Goal: Find specific page/section: Find specific page/section

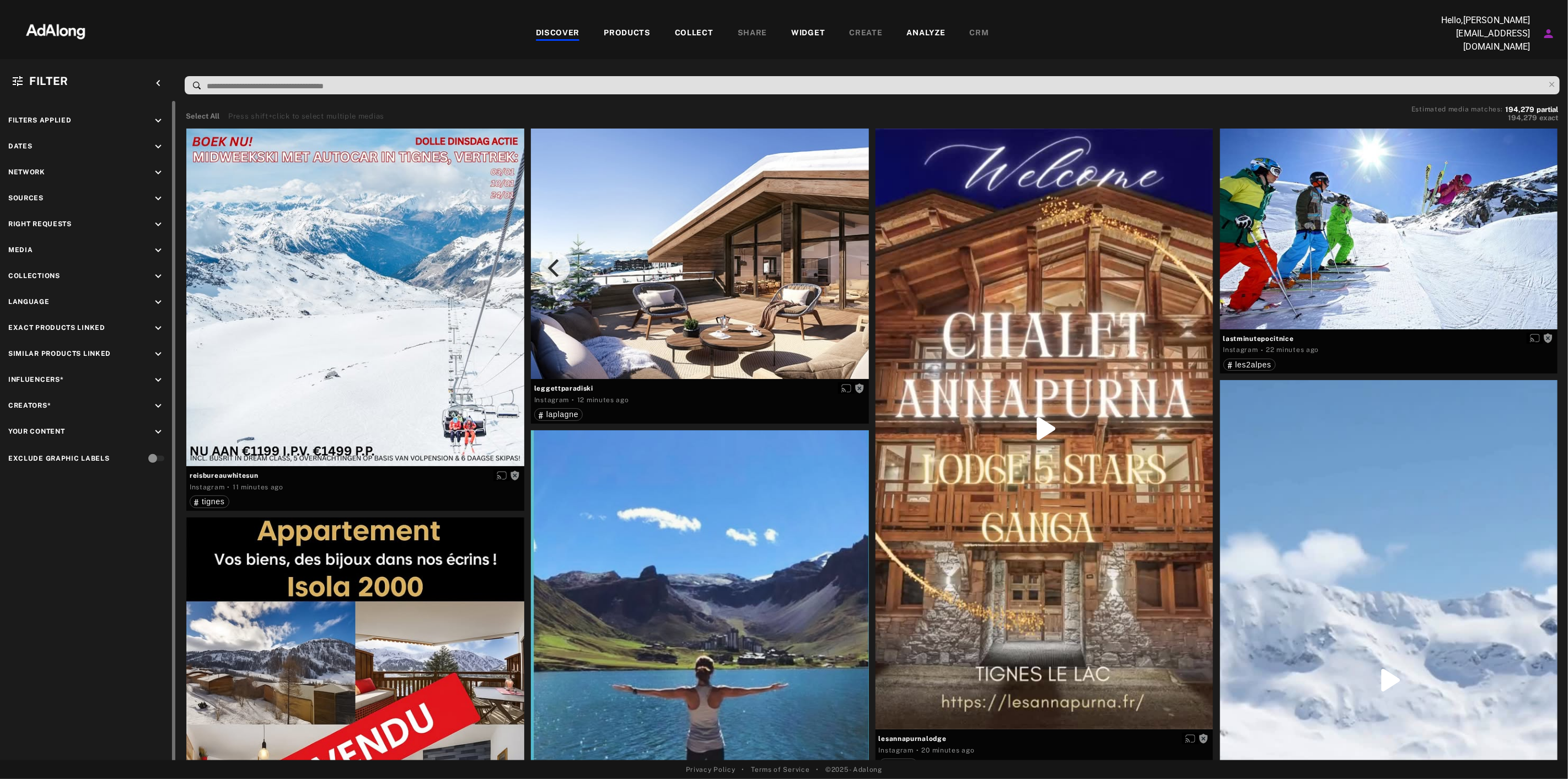
click at [157, 193] on icon "keyboard_arrow_down" at bounding box center [158, 199] width 12 height 12
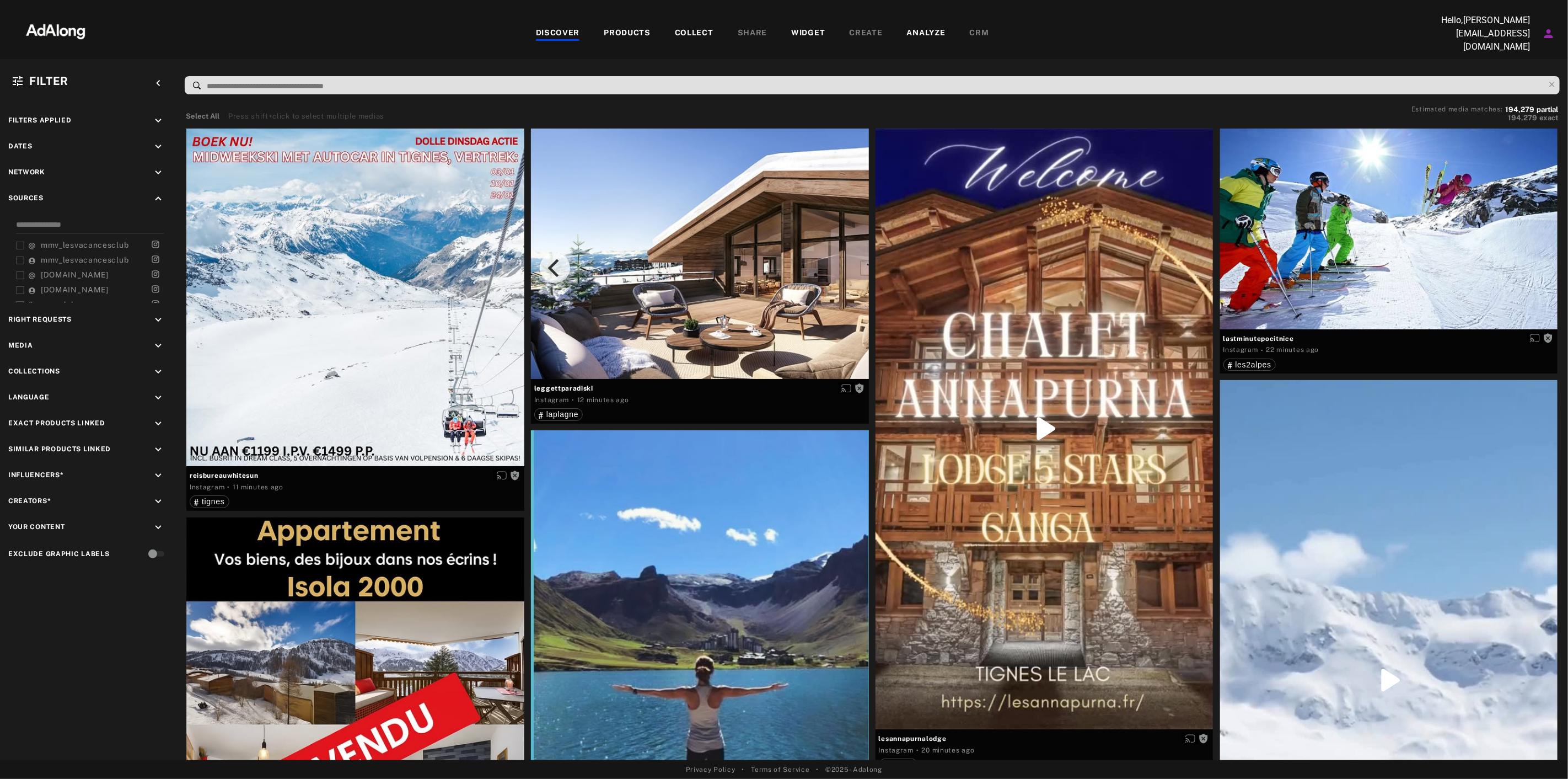
click at [676, 34] on div "COLLECT" at bounding box center [694, 33] width 39 height 13
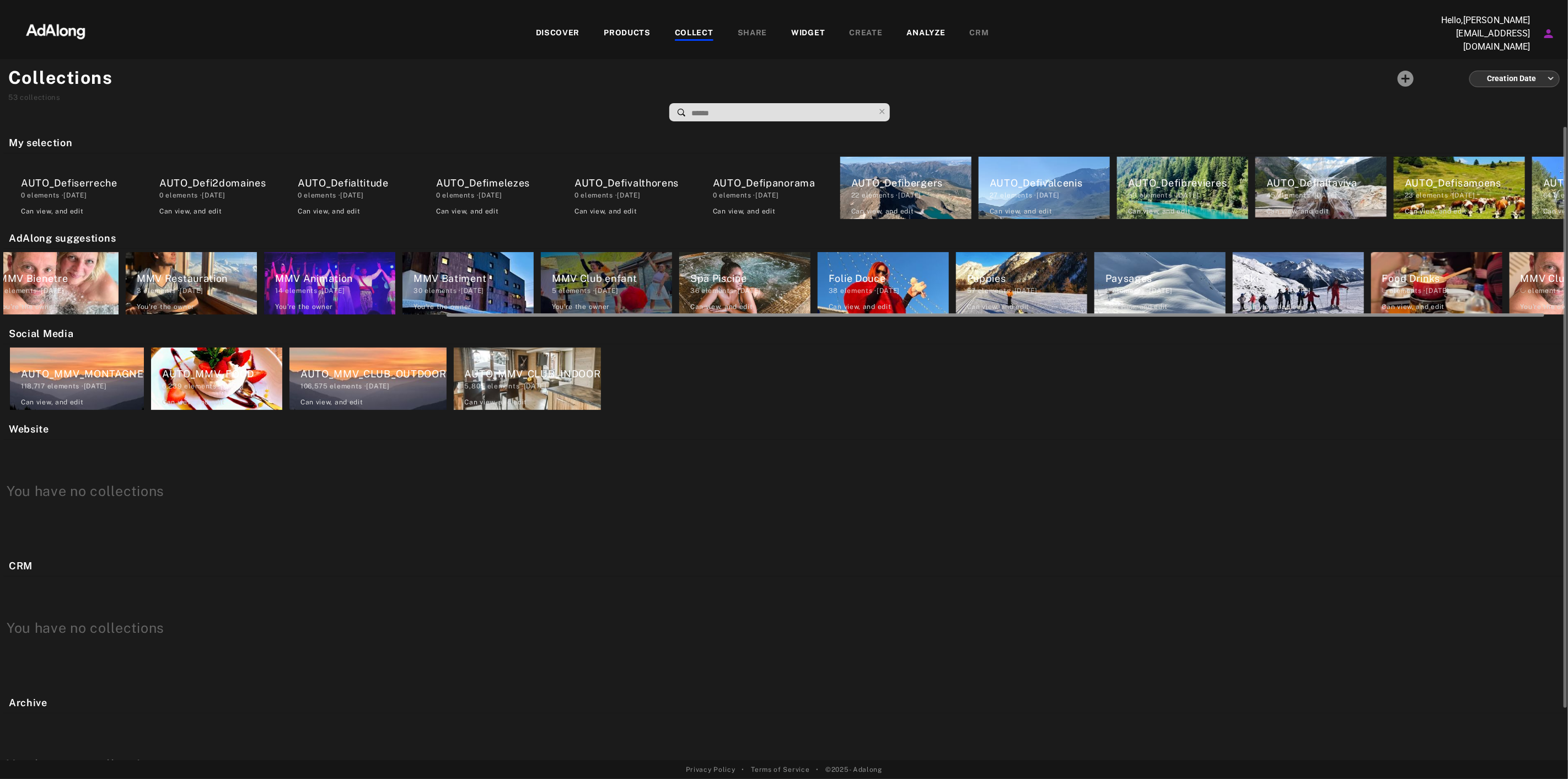
scroll to position [0, 658]
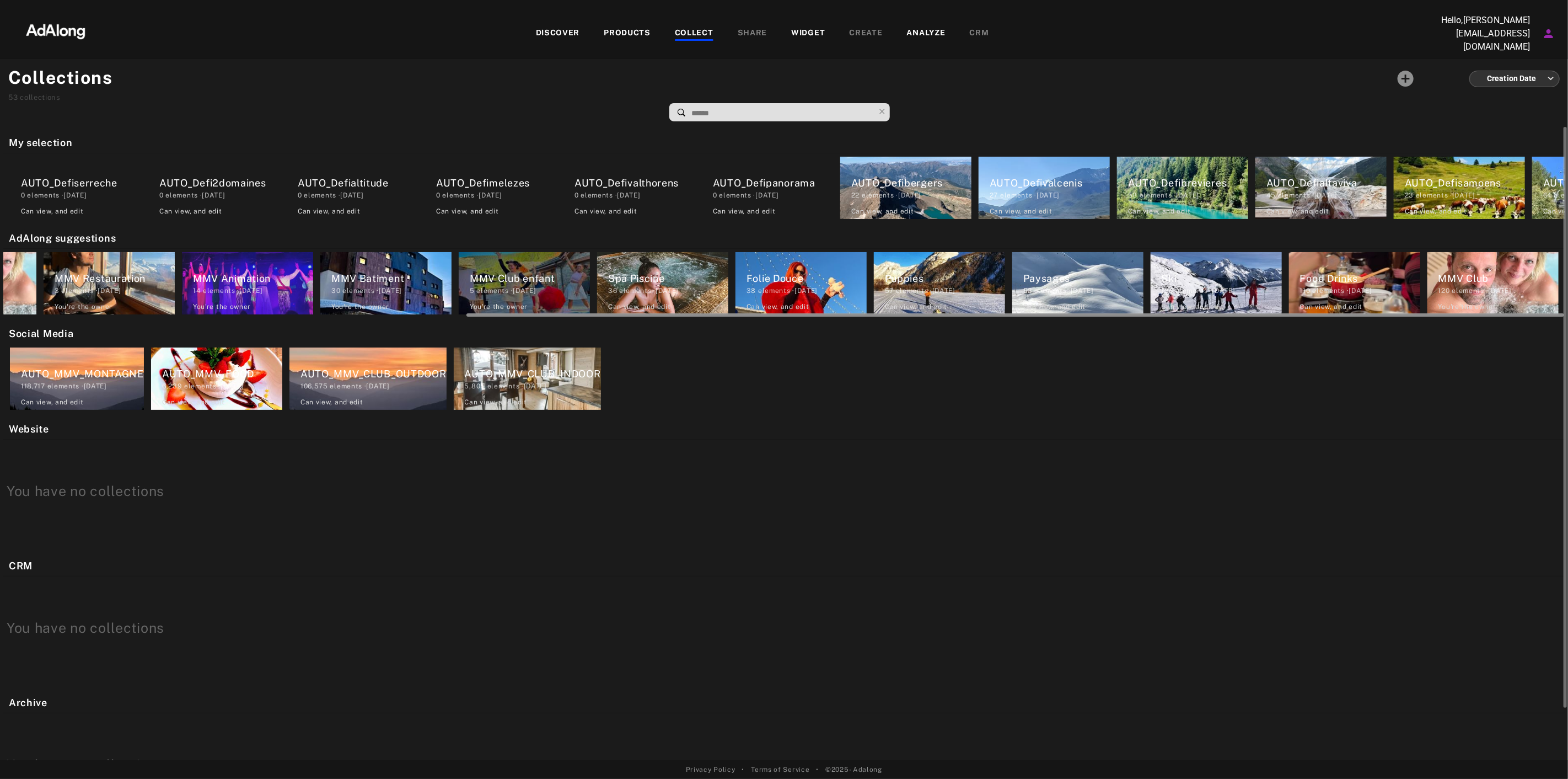
drag, startPoint x: 594, startPoint y: 311, endPoint x: 1164, endPoint y: 317, distance: 570.0
click at [1177, 321] on div "My selection AUTO_Defiserreche 0 elements · [DATE] Can view , and edit AUTO_Def…" at bounding box center [784, 443] width 1568 height 633
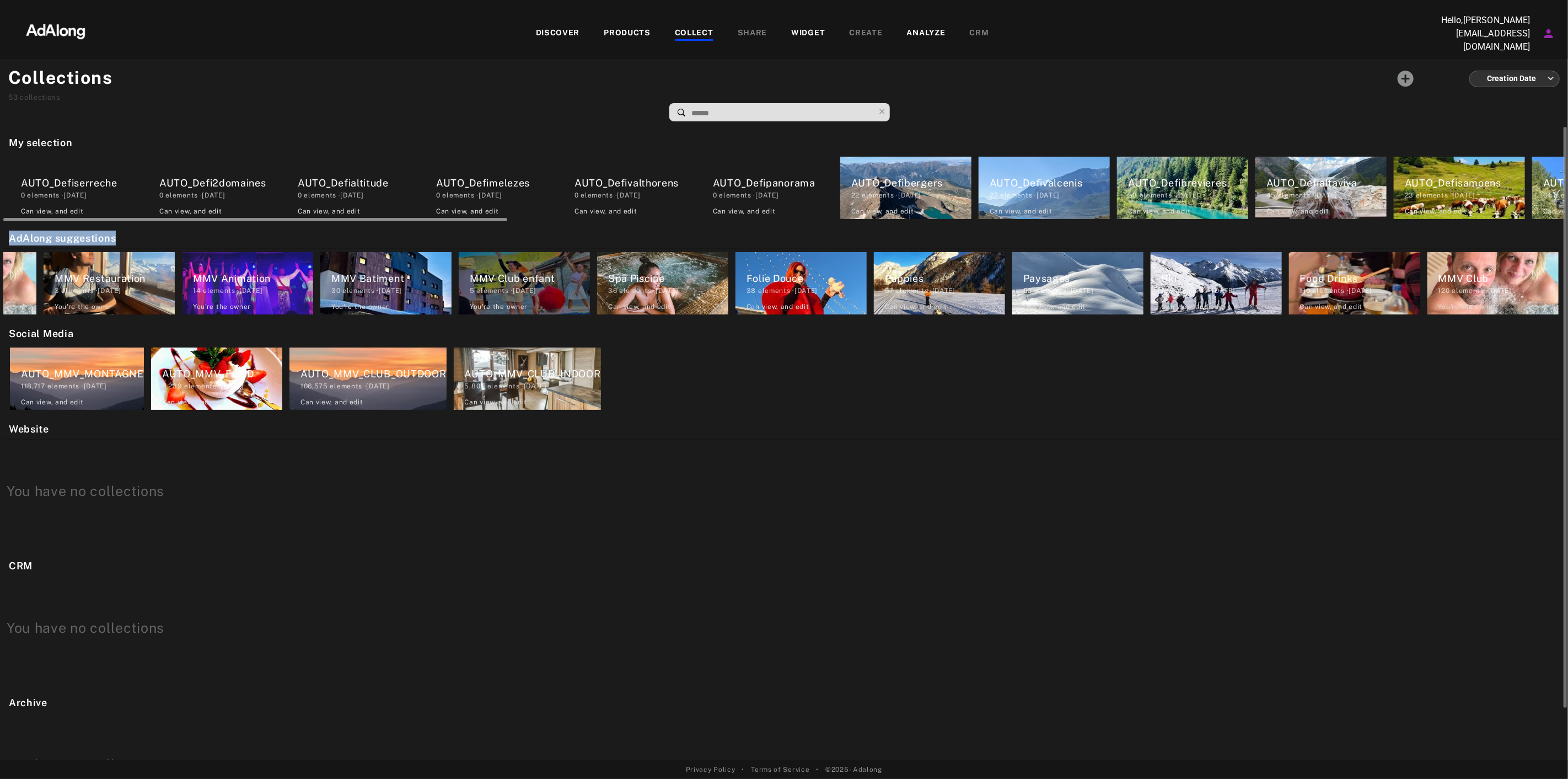
drag, startPoint x: 719, startPoint y: 229, endPoint x: 861, endPoint y: 218, distance: 142.4
click at [861, 218] on div "My selection AUTO_Defiserreche 0 elements · [DATE] Can view , and edit AUTO_Def…" at bounding box center [784, 443] width 1568 height 633
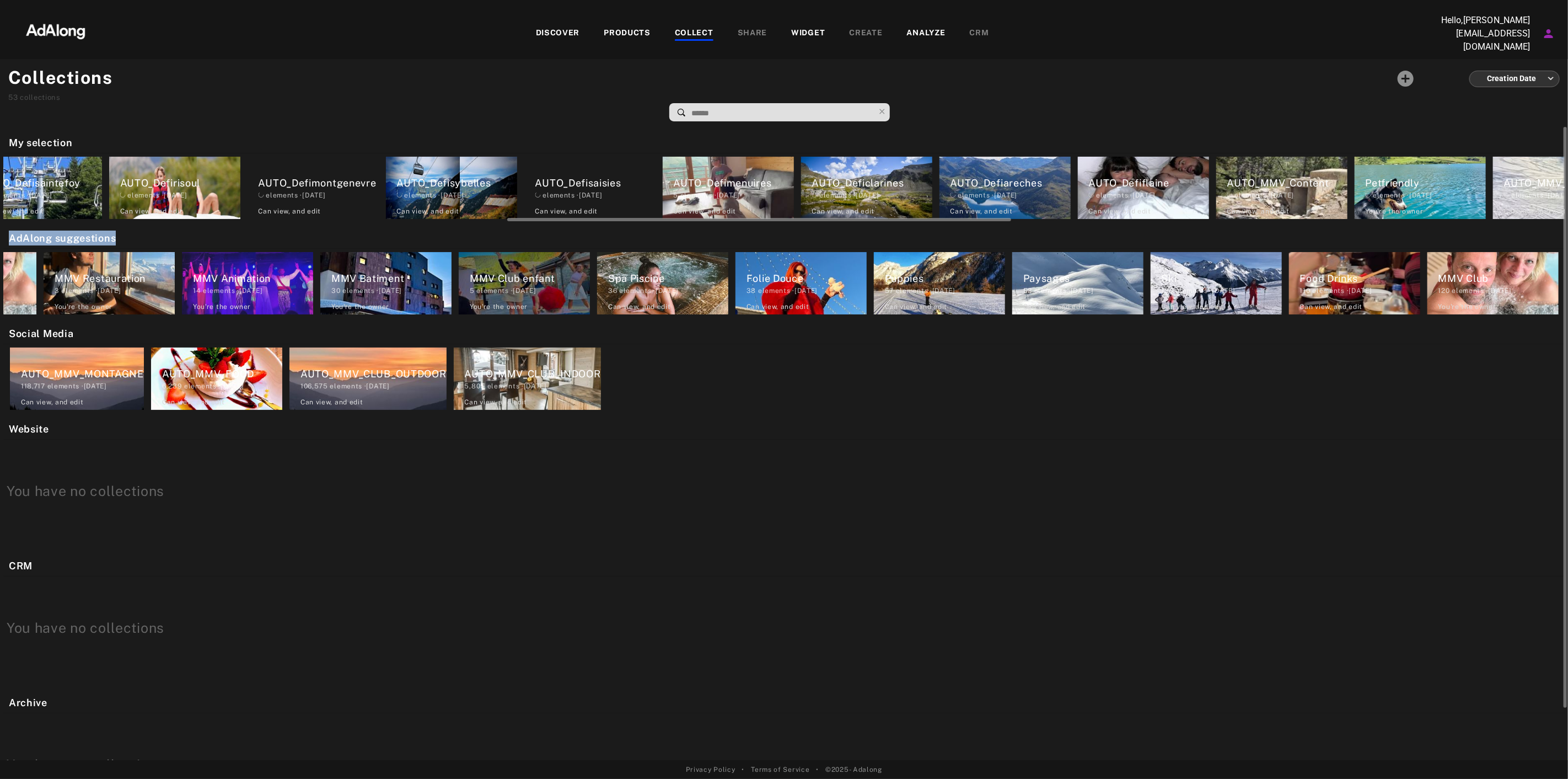
drag, startPoint x: 861, startPoint y: 218, endPoint x: 896, endPoint y: 220, distance: 35.1
click at [896, 221] on div "My selection AUTO_Defiserreche 0 elements · [DATE] Can view , and edit AUTO_Def…" at bounding box center [784, 443] width 1568 height 633
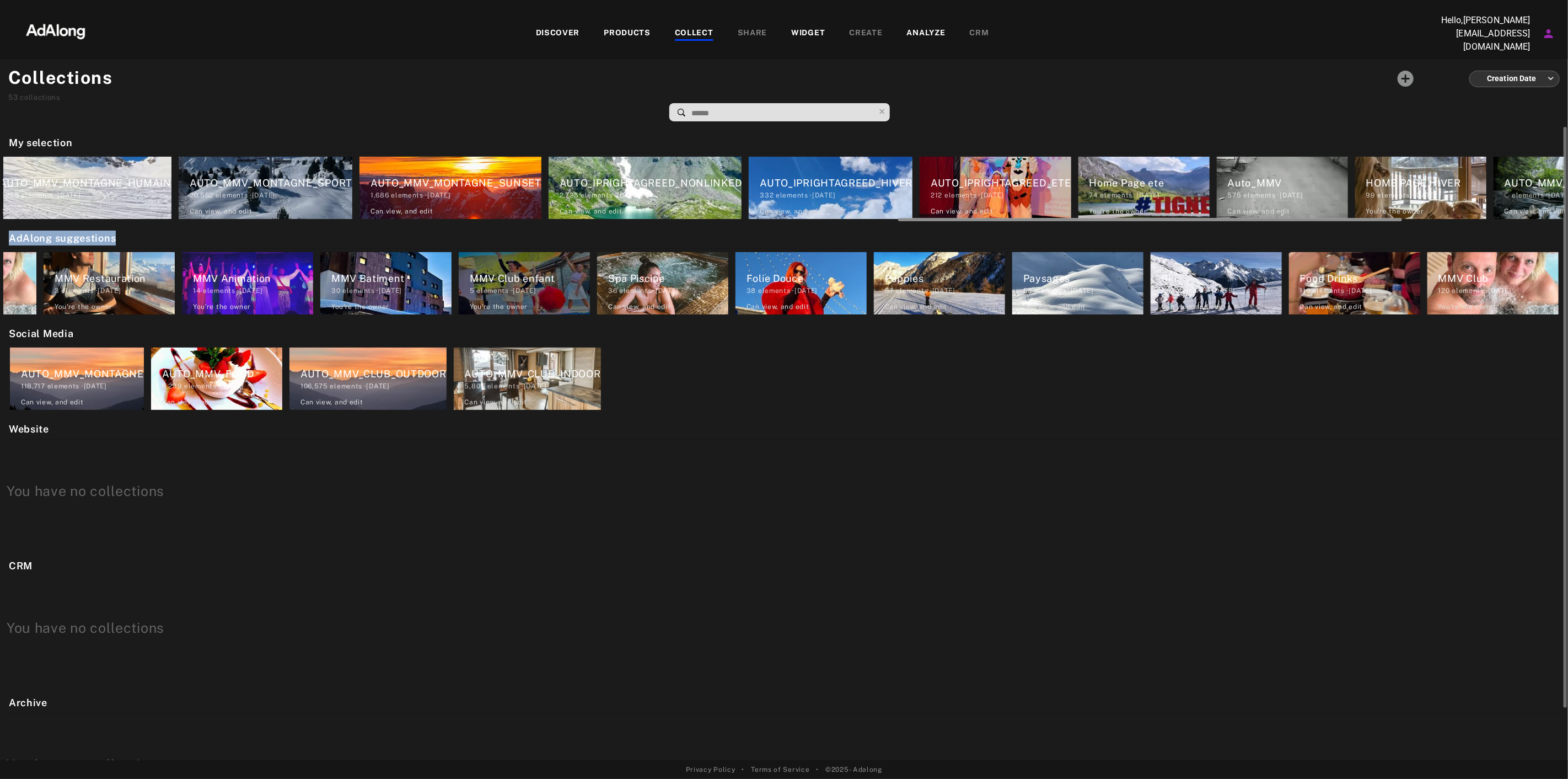
scroll to position [0, 3276]
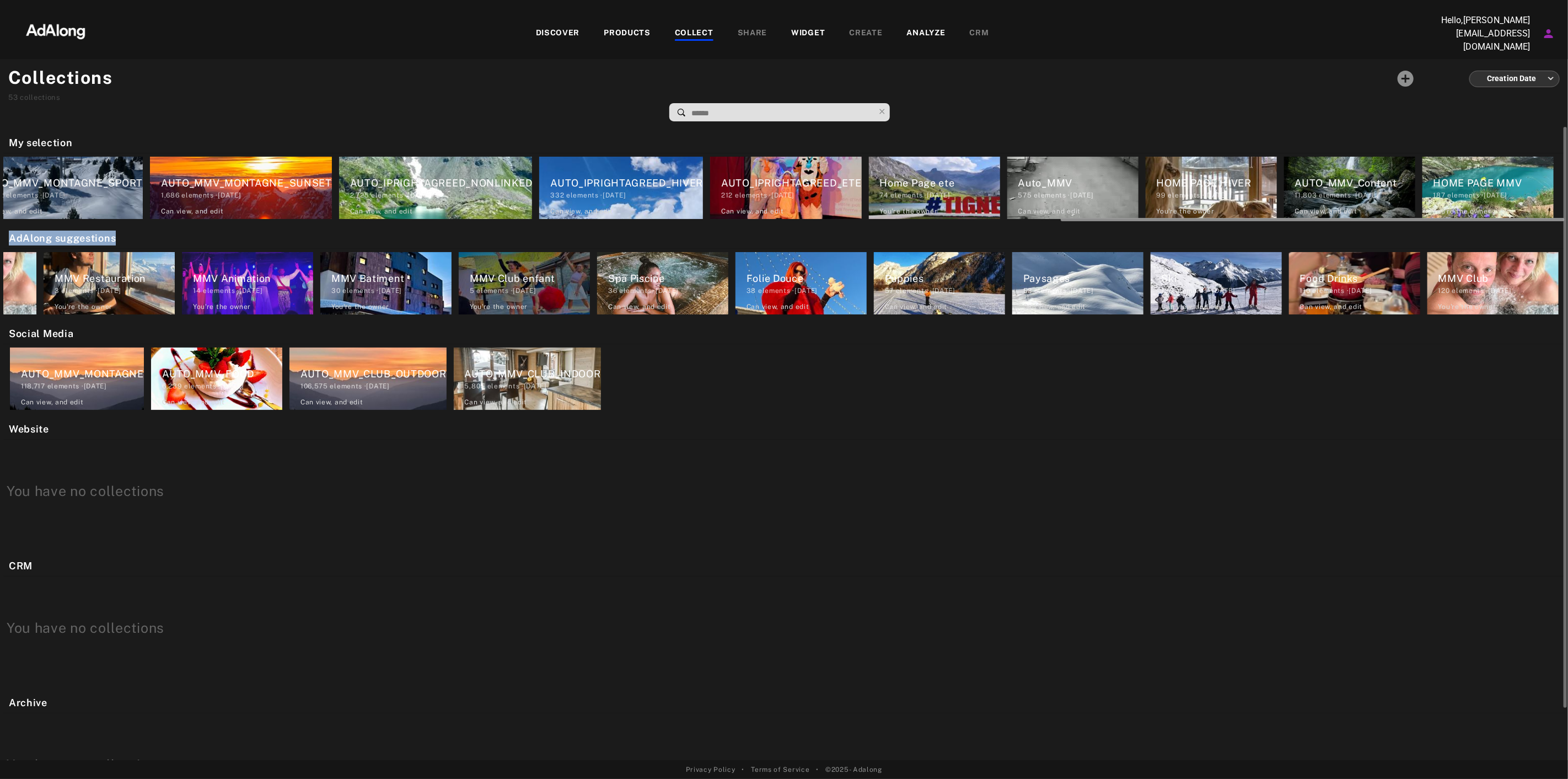
drag, startPoint x: 896, startPoint y: 215, endPoint x: 1492, endPoint y: 214, distance: 596.0
click at [1492, 218] on div at bounding box center [1313, 220] width 504 height 3
click at [1194, 182] on div "HOME PAGE HIVER" at bounding box center [1216, 183] width 120 height 15
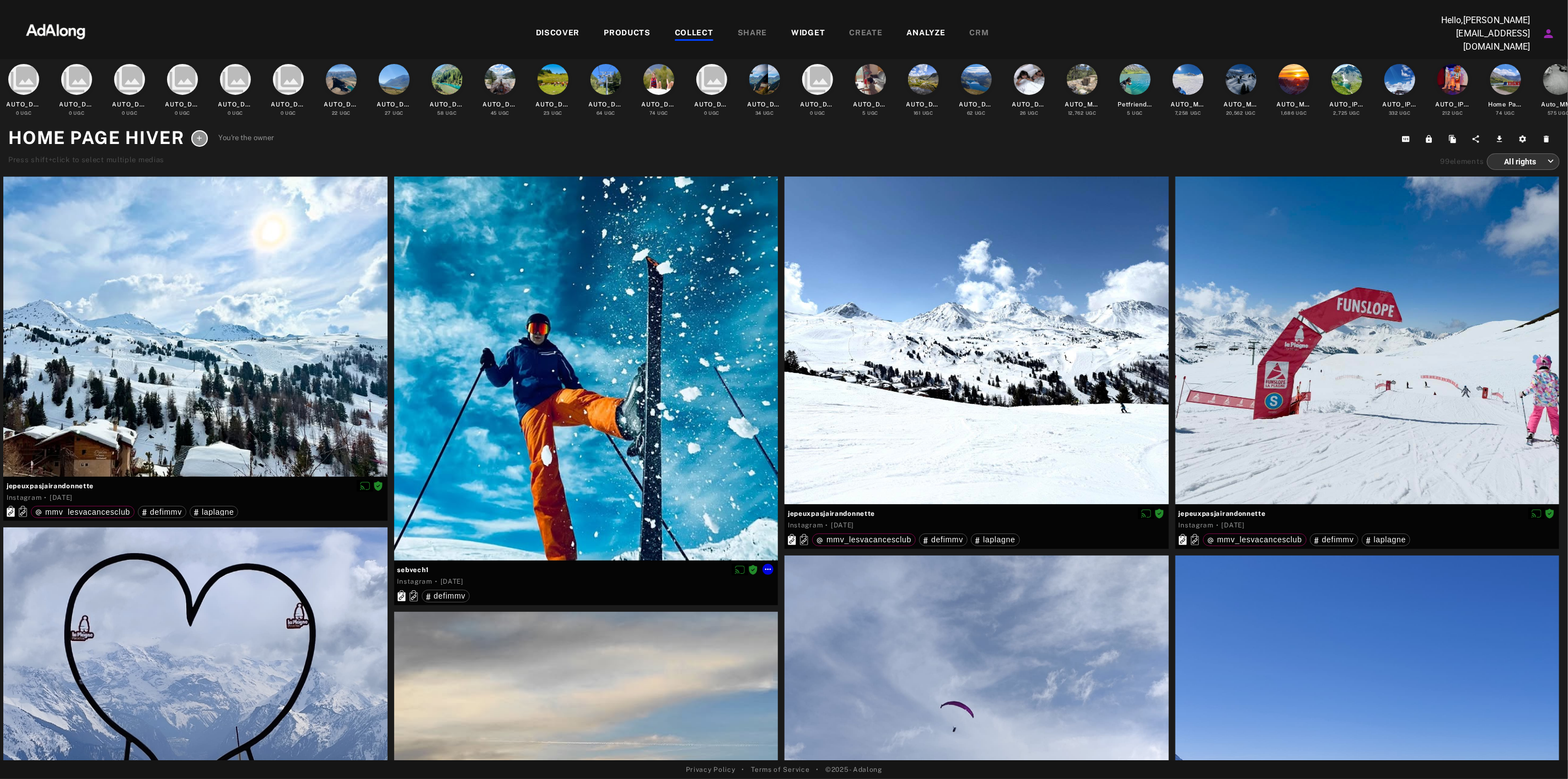
click at [581, 389] on div at bounding box center [586, 368] width 385 height 385
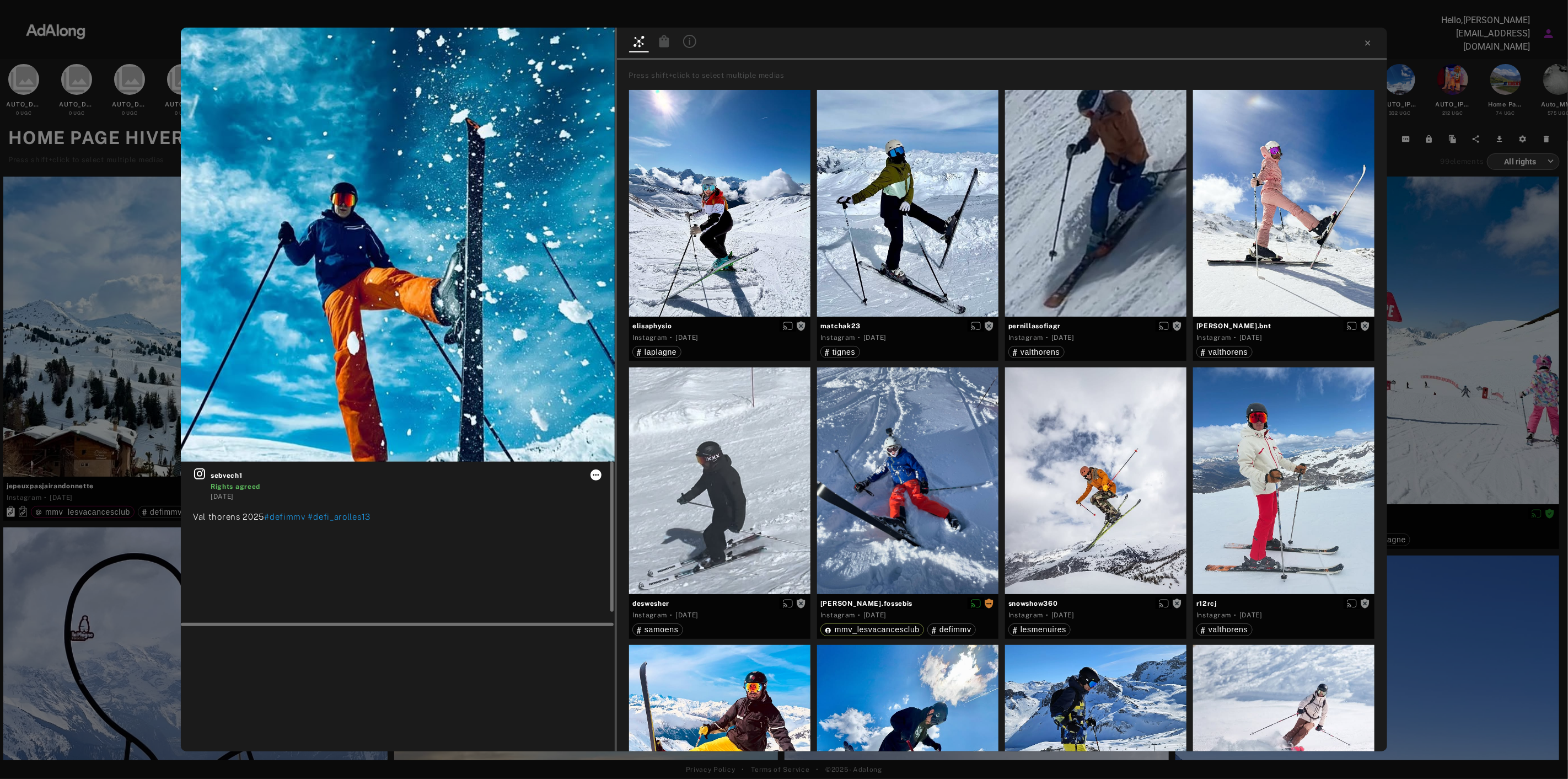
click at [594, 472] on icon at bounding box center [596, 475] width 9 height 9
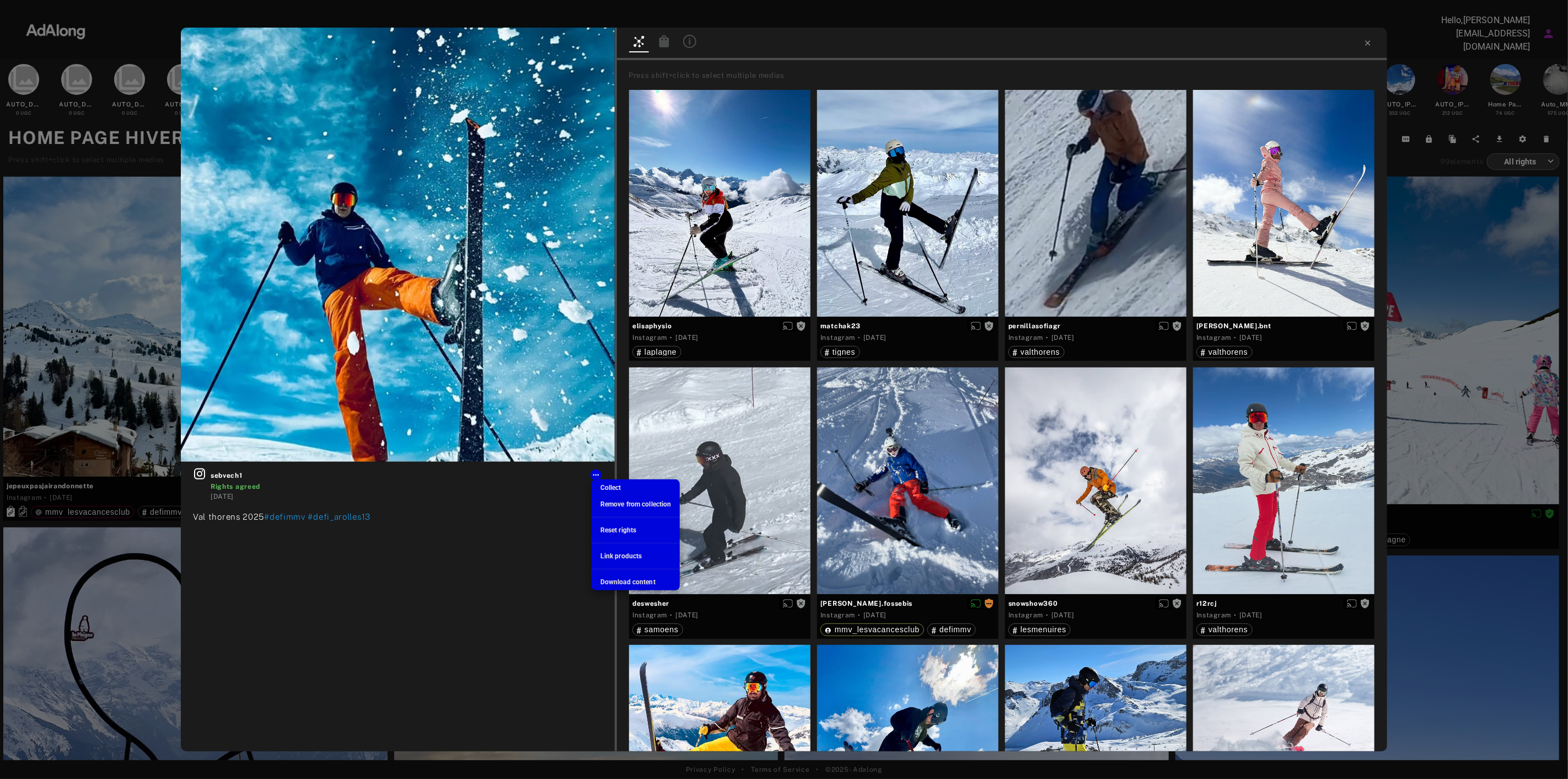
click at [477, 337] on div at bounding box center [784, 390] width 1568 height 779
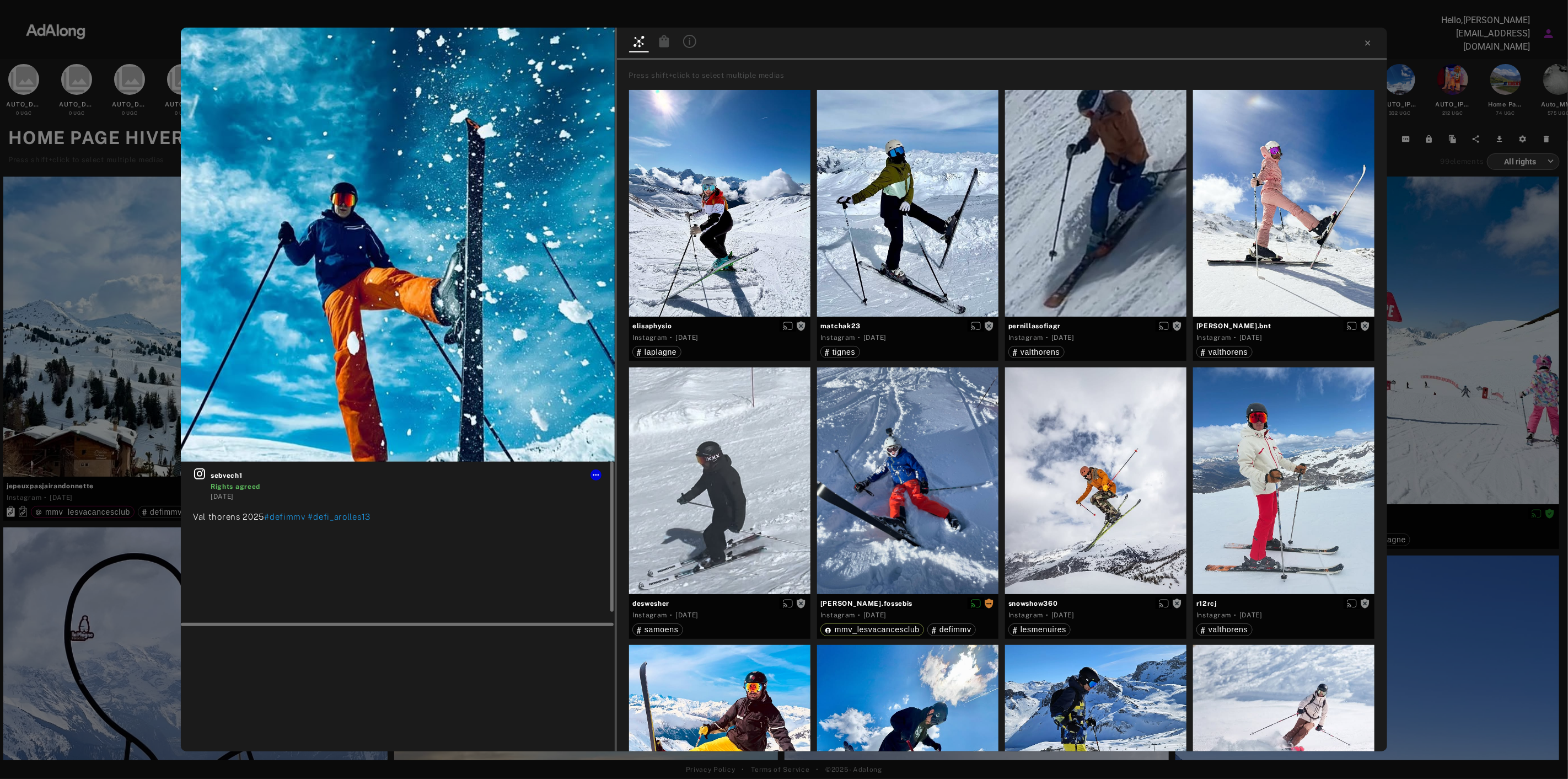
click at [592, 466] on div "sebvech1 Rights agreed [DATE] [PERSON_NAME] 2025 #defimmv #defi_arolles13" at bounding box center [398, 544] width 434 height 165
click at [596, 472] on icon at bounding box center [596, 475] width 9 height 9
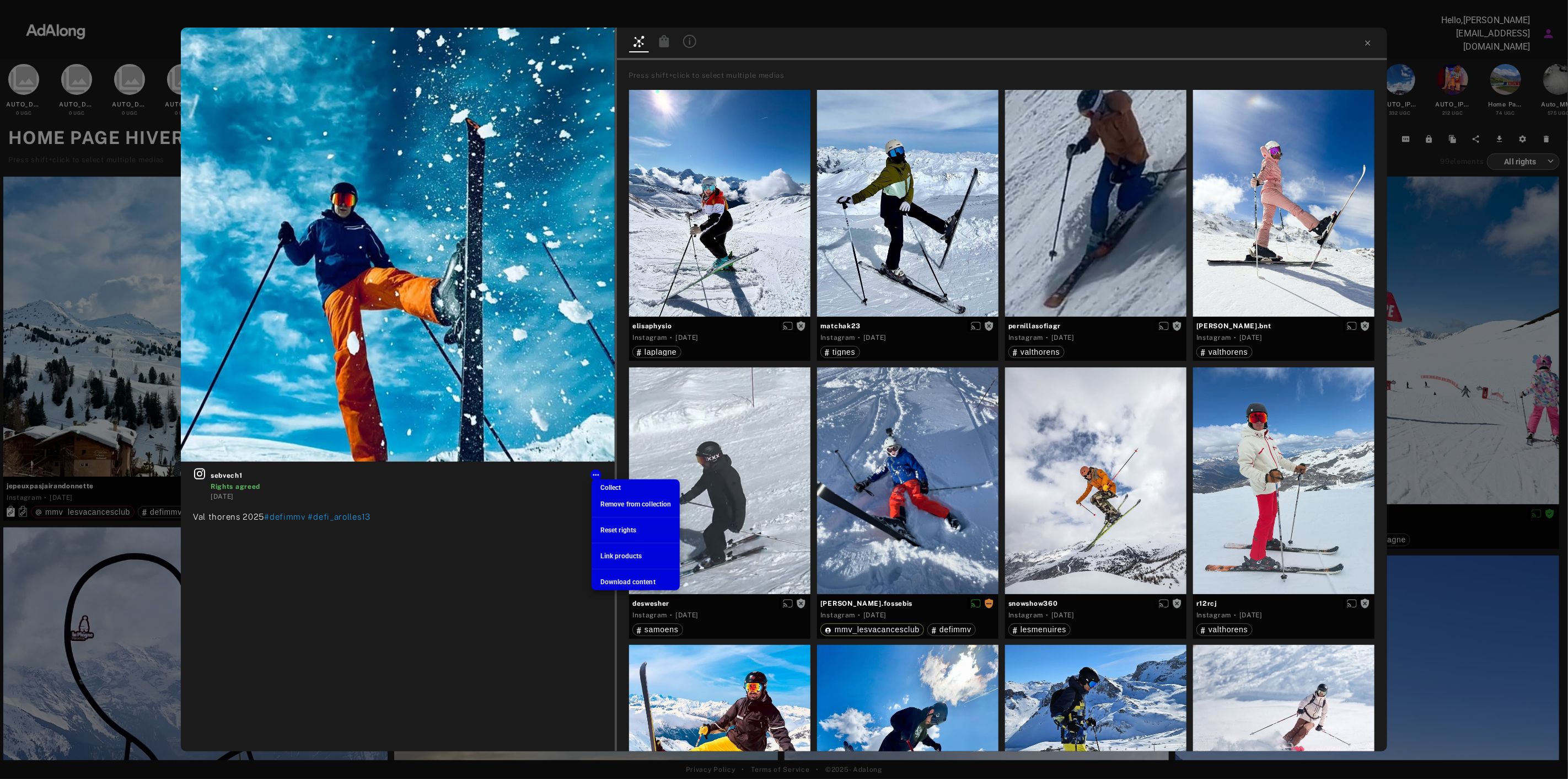
click at [669, 42] on div at bounding box center [784, 390] width 1568 height 779
click at [665, 50] on body "DISCOVER PRODUCTS COLLECT SHARE WIDGET CREATE ANALYZE CRM Hello, [PERSON_NAME][…" at bounding box center [784, 390] width 1568 height 779
click at [664, 44] on icon at bounding box center [664, 41] width 10 height 12
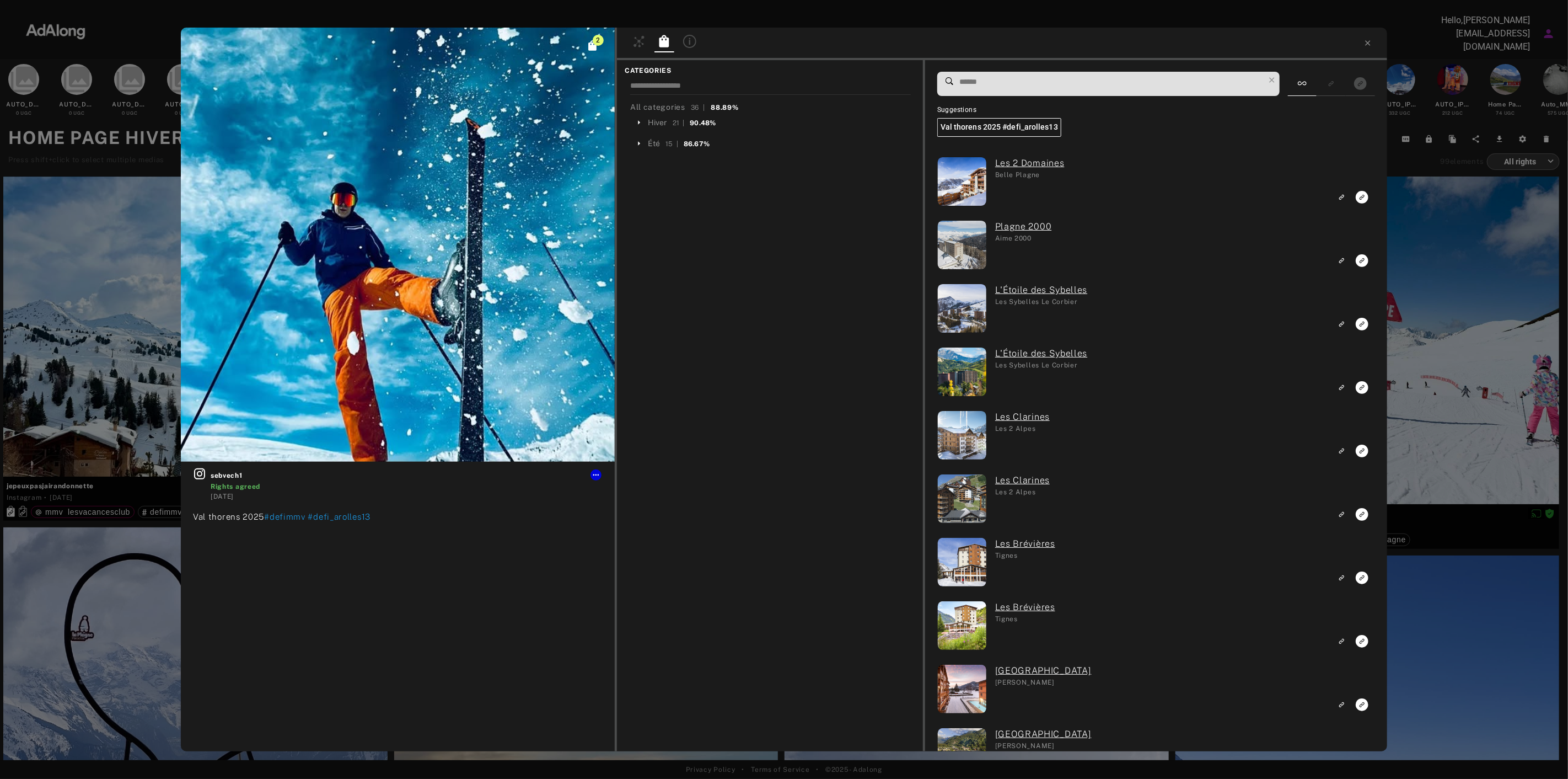
click at [696, 43] on icon at bounding box center [689, 41] width 13 height 13
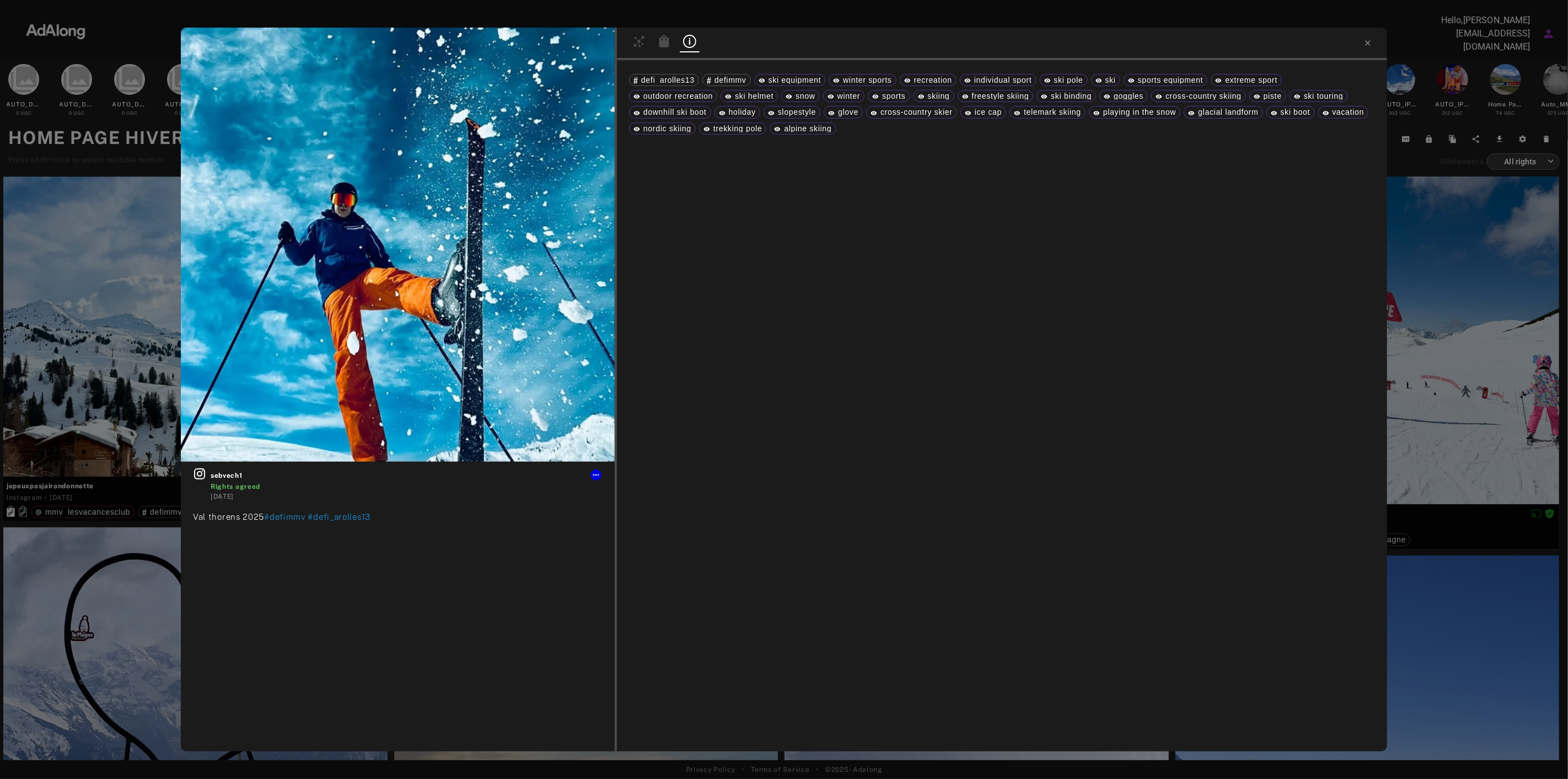
click at [659, 46] on icon at bounding box center [664, 41] width 10 height 12
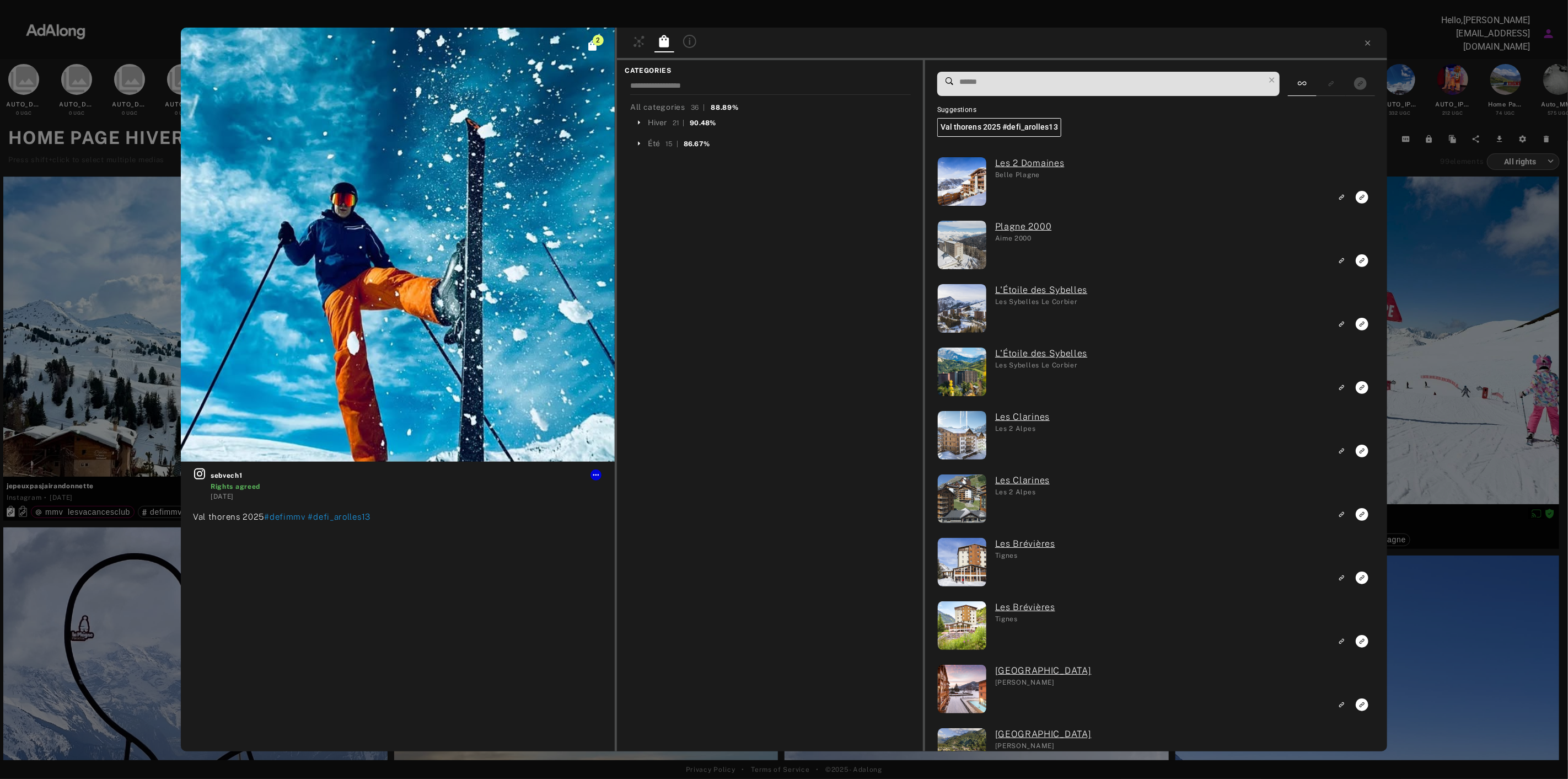
click at [643, 46] on icon at bounding box center [638, 41] width 13 height 13
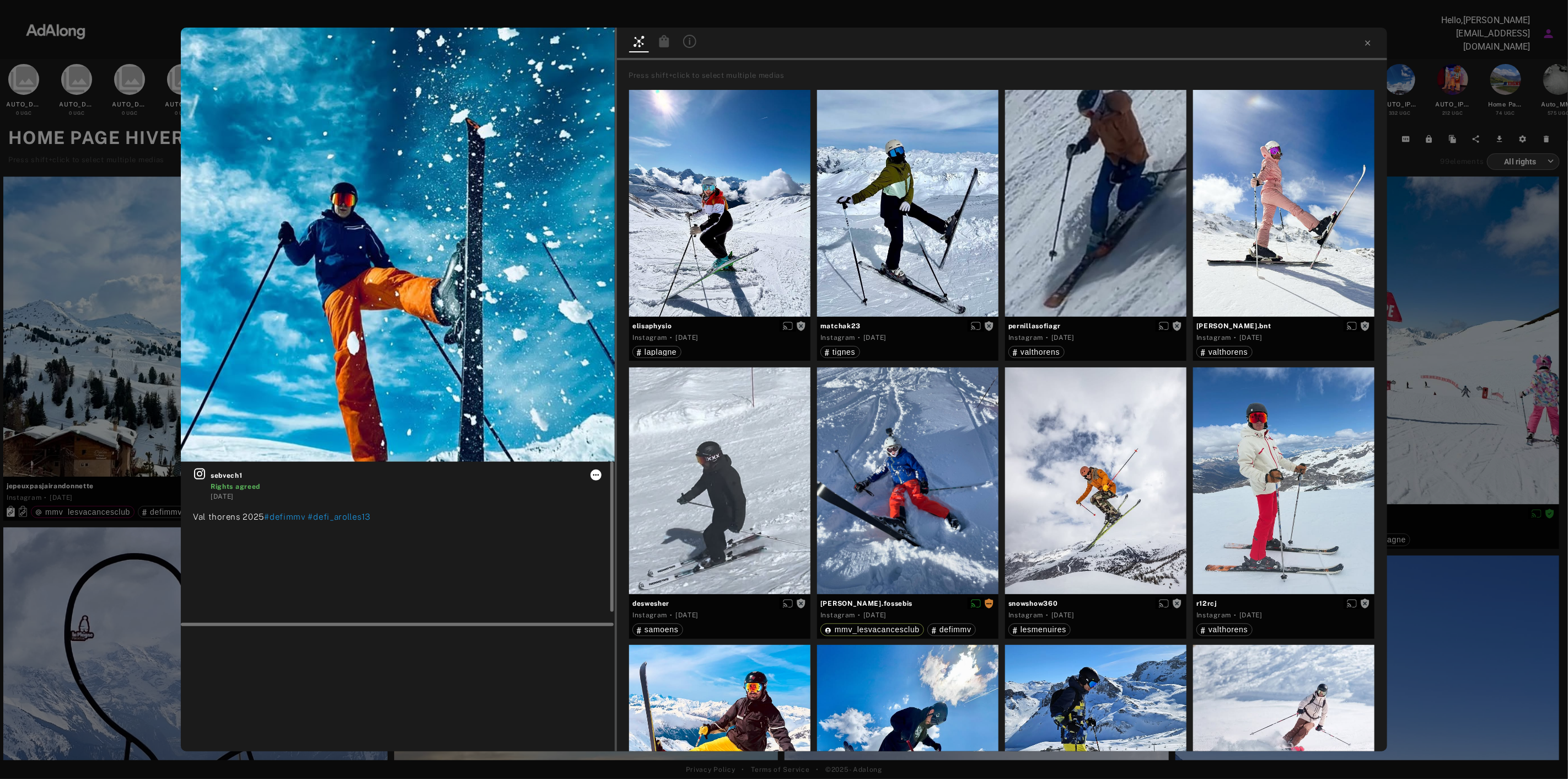
click at [598, 475] on icon at bounding box center [596, 475] width 9 height 9
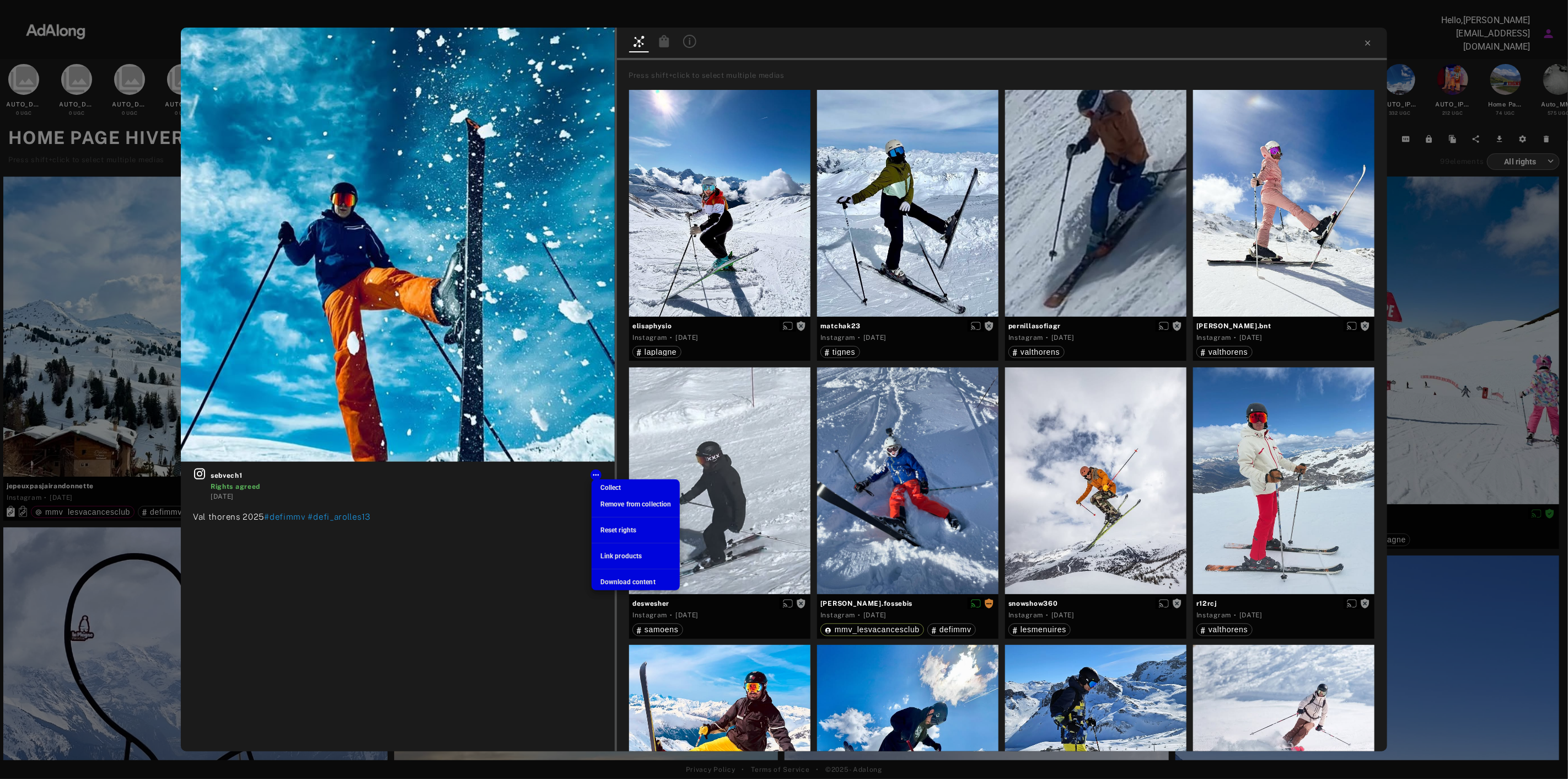
drag, startPoint x: 566, startPoint y: 626, endPoint x: 469, endPoint y: 365, distance: 278.4
click at [564, 626] on div at bounding box center [784, 390] width 1568 height 779
click at [1445, 156] on div "sebvech1 Rights agreed [DATE] [PERSON_NAME] 2025 #defimmv #defi_arolles13 Press…" at bounding box center [784, 390] width 1568 height 779
